Goal: Find specific page/section: Find specific page/section

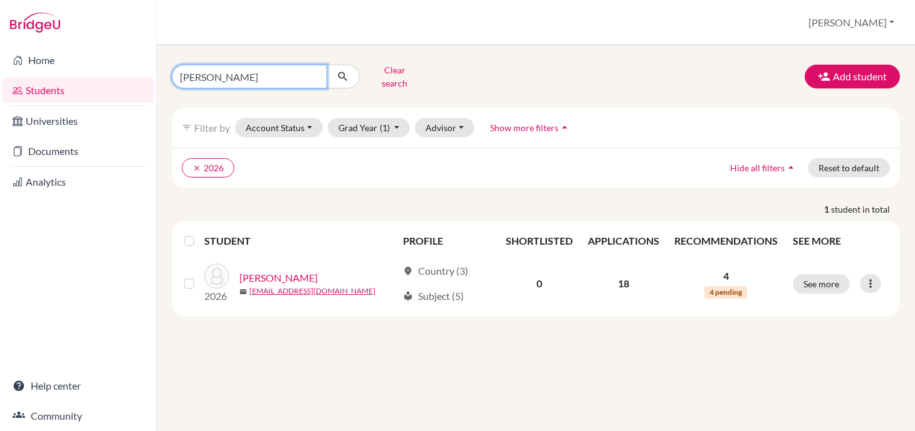
click at [202, 76] on input "[PERSON_NAME]" at bounding box center [249, 77] width 155 height 24
type input "R"
type input "yu"
click at [343, 76] on icon "submit" at bounding box center [343, 76] width 13 height 13
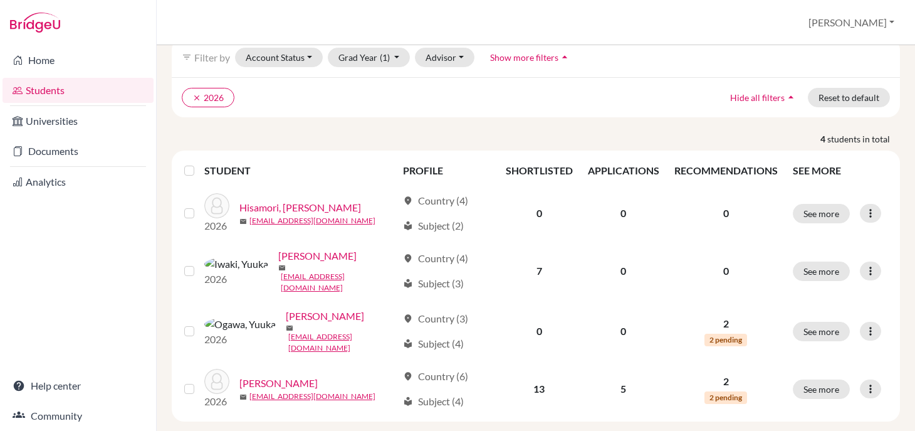
scroll to position [71, 0]
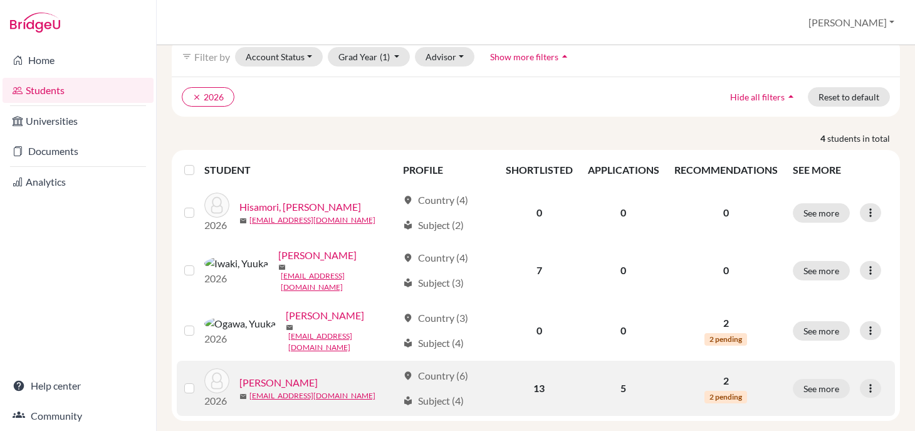
click at [260, 375] on link "[PERSON_NAME]" at bounding box center [278, 382] width 78 height 15
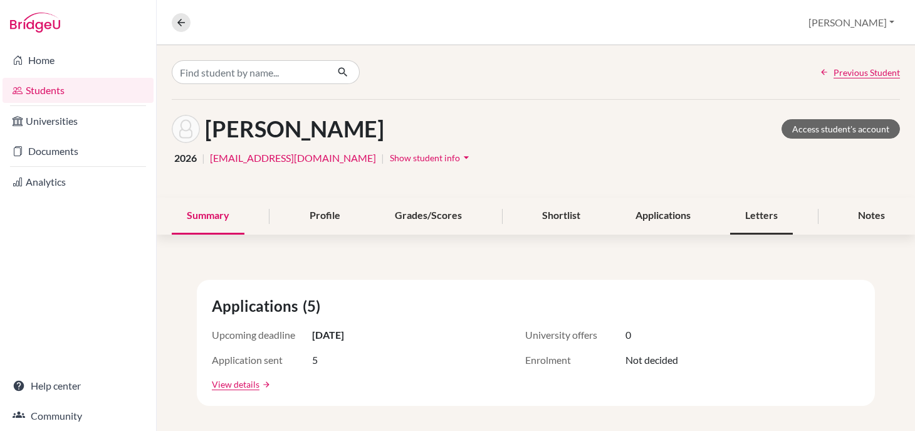
click at [738, 211] on div "Letters" at bounding box center [761, 215] width 63 height 37
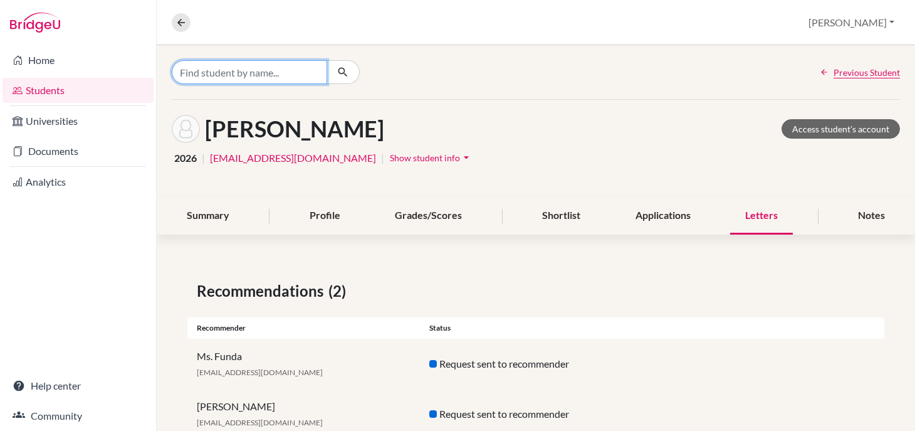
click at [206, 72] on input "Find student by name..." at bounding box center [249, 72] width 155 height 24
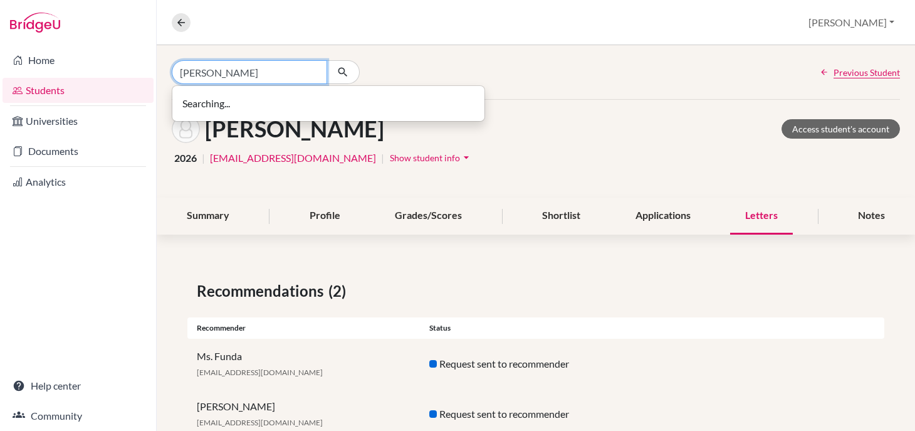
type input "[PERSON_NAME]"
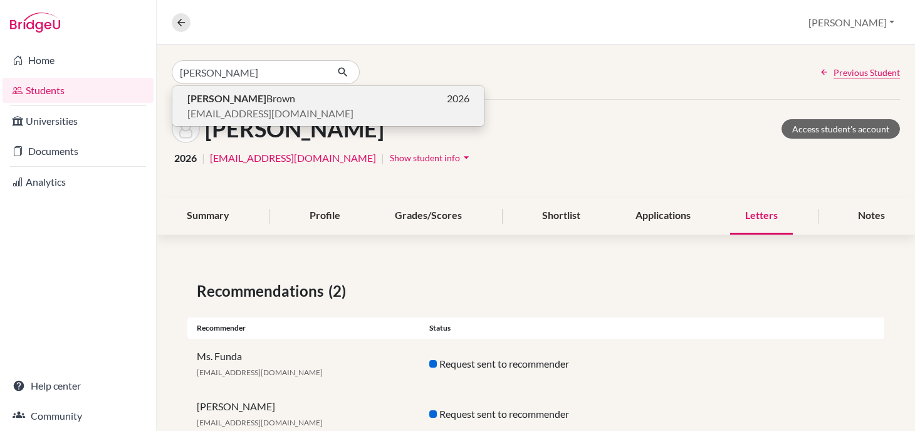
click at [205, 98] on b "[PERSON_NAME]" at bounding box center [226, 98] width 79 height 12
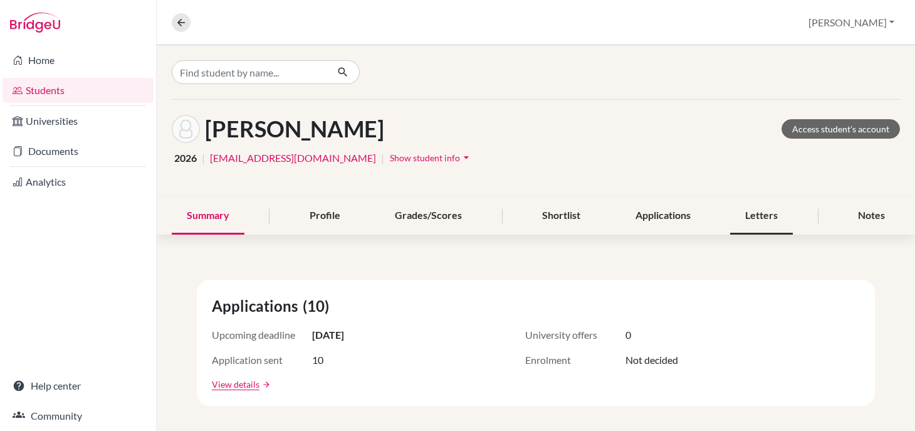
click at [746, 220] on div "Letters" at bounding box center [761, 215] width 63 height 37
